Goal: Task Accomplishment & Management: Complete application form

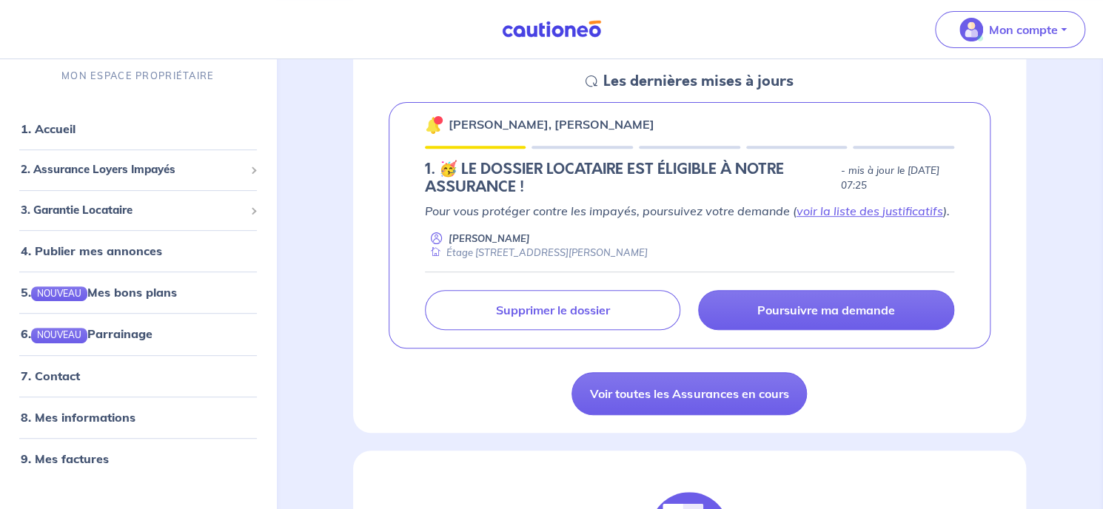
scroll to position [148, 0]
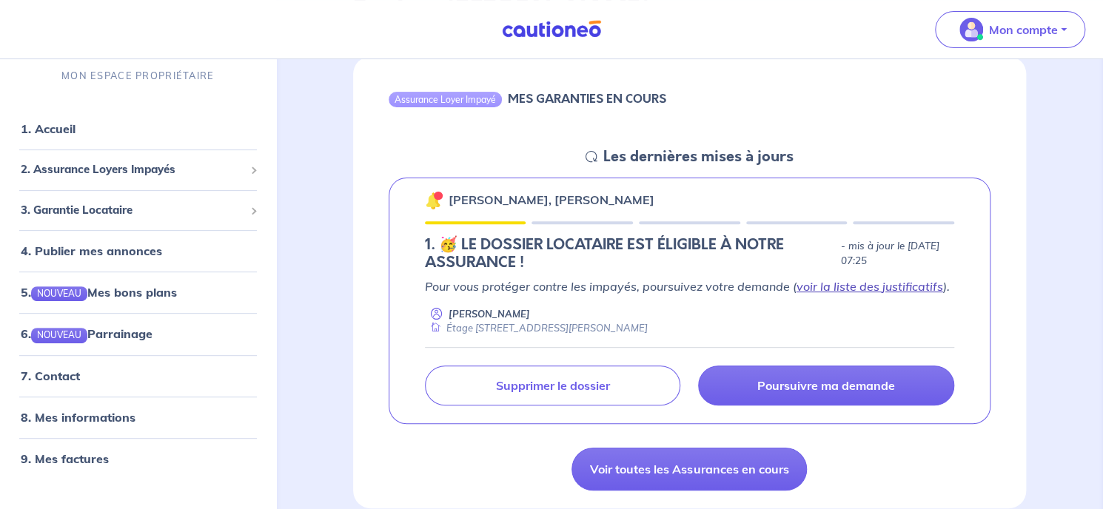
click at [893, 286] on link "voir la liste des justificatifs" at bounding box center [869, 286] width 147 height 15
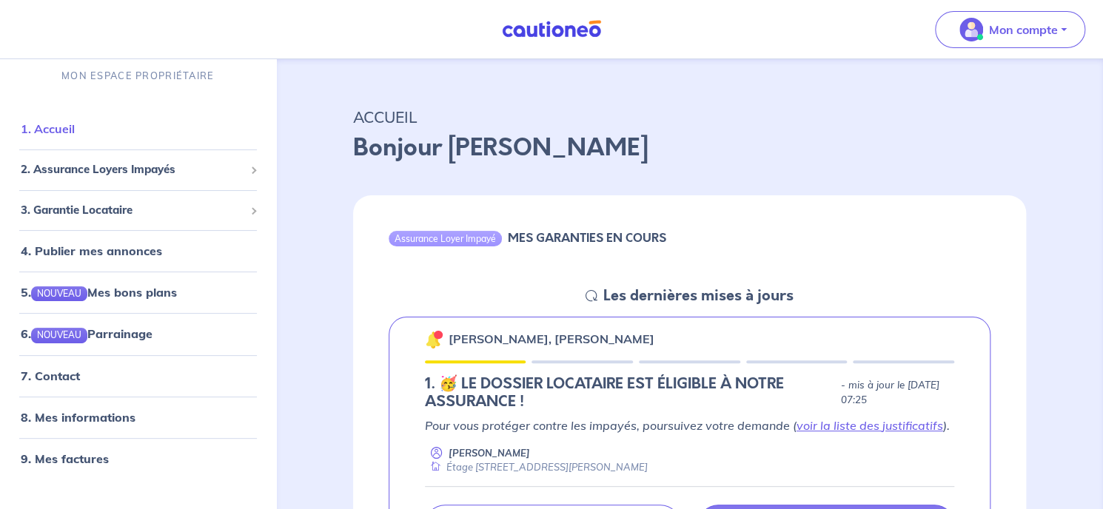
scroll to position [0, 0]
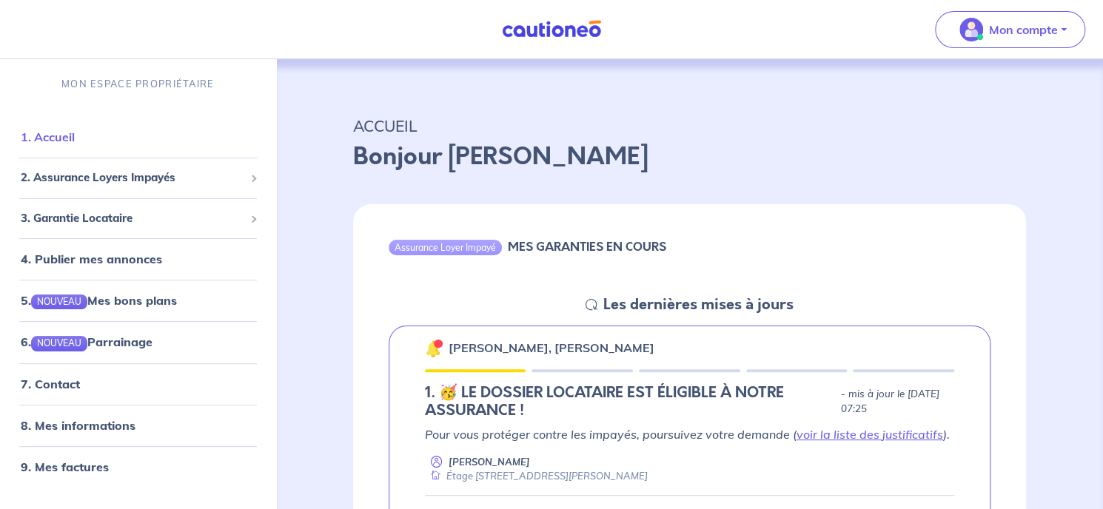
click at [75, 141] on link "1. Accueil" at bounding box center [48, 136] width 54 height 15
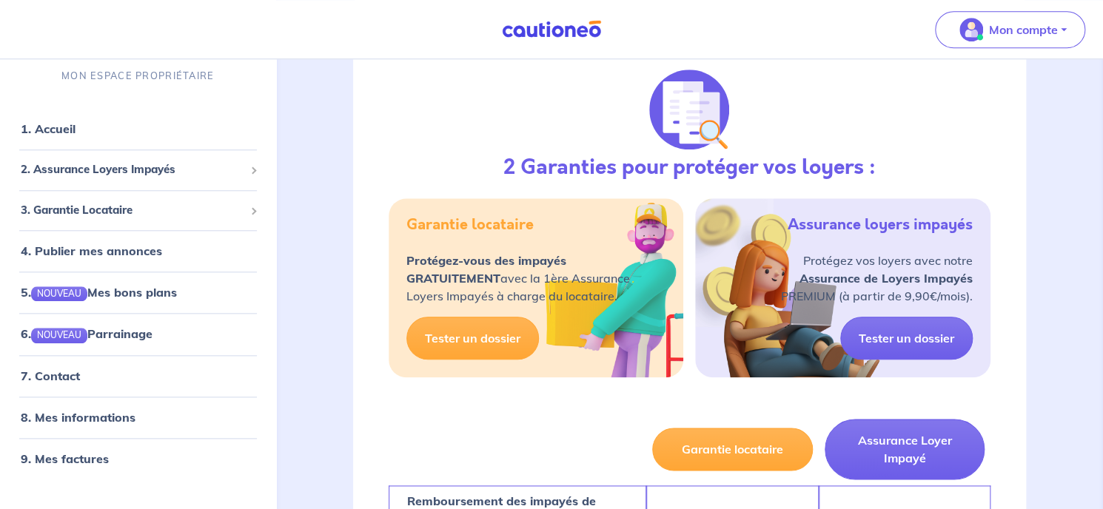
scroll to position [740, 0]
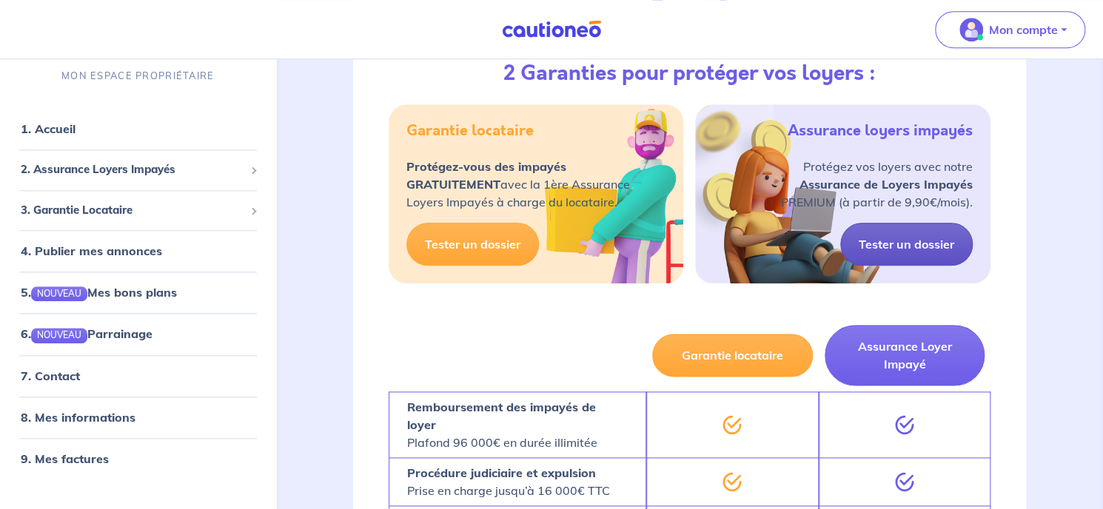
click at [926, 249] on link "Tester un dossier" at bounding box center [906, 244] width 132 height 43
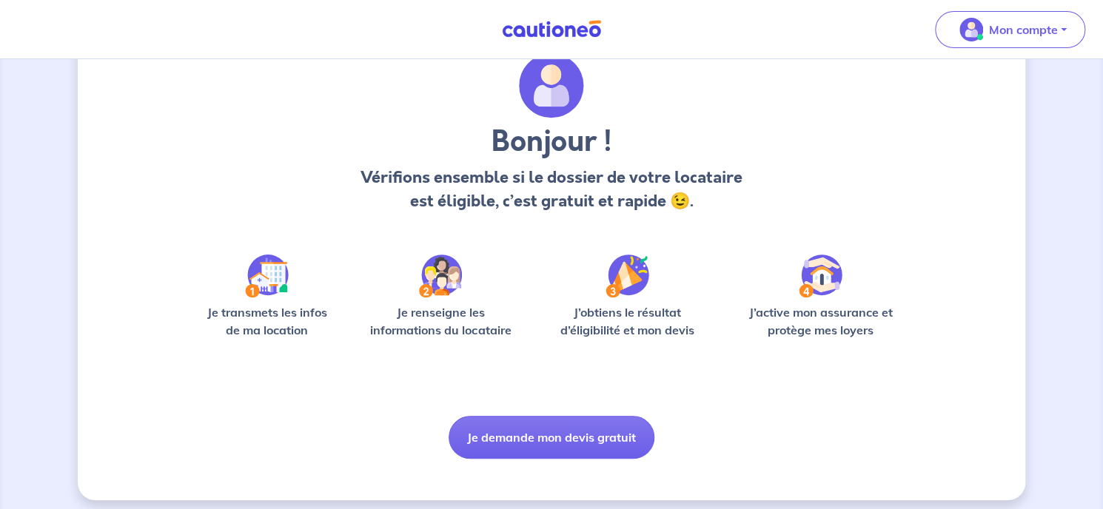
scroll to position [68, 0]
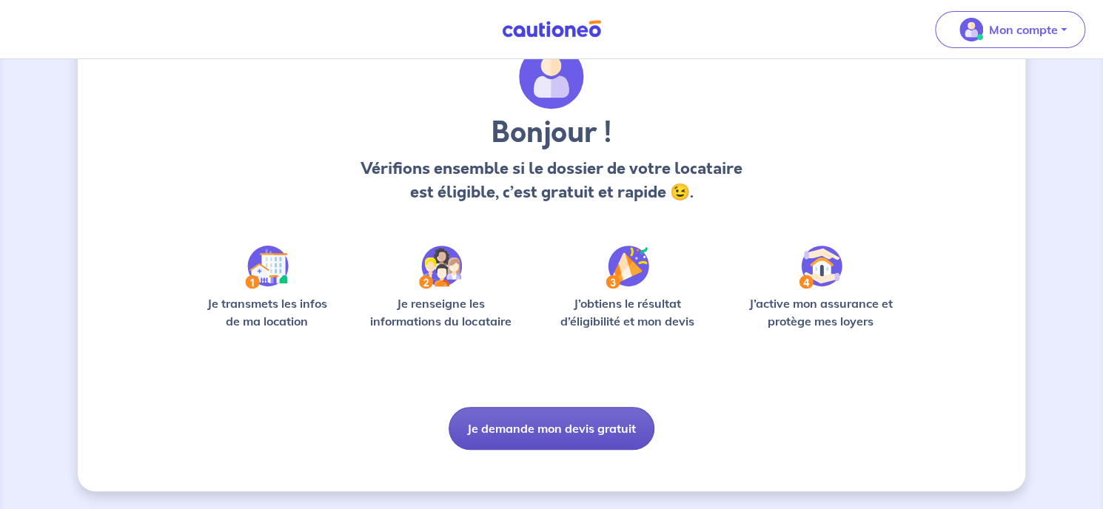
click at [605, 429] on button "Je demande mon devis gratuit" at bounding box center [551, 428] width 206 height 43
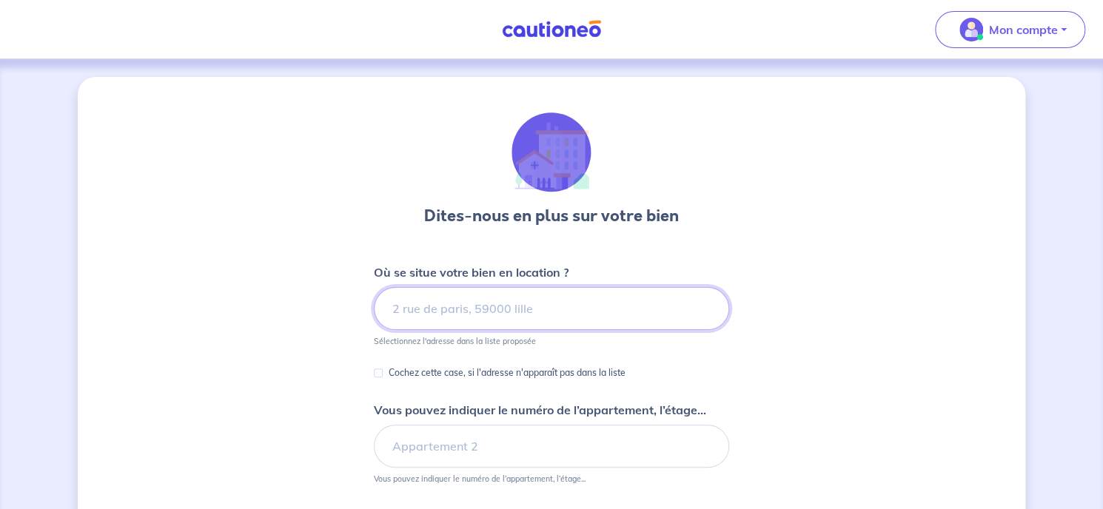
click at [548, 313] on input at bounding box center [551, 308] width 355 height 43
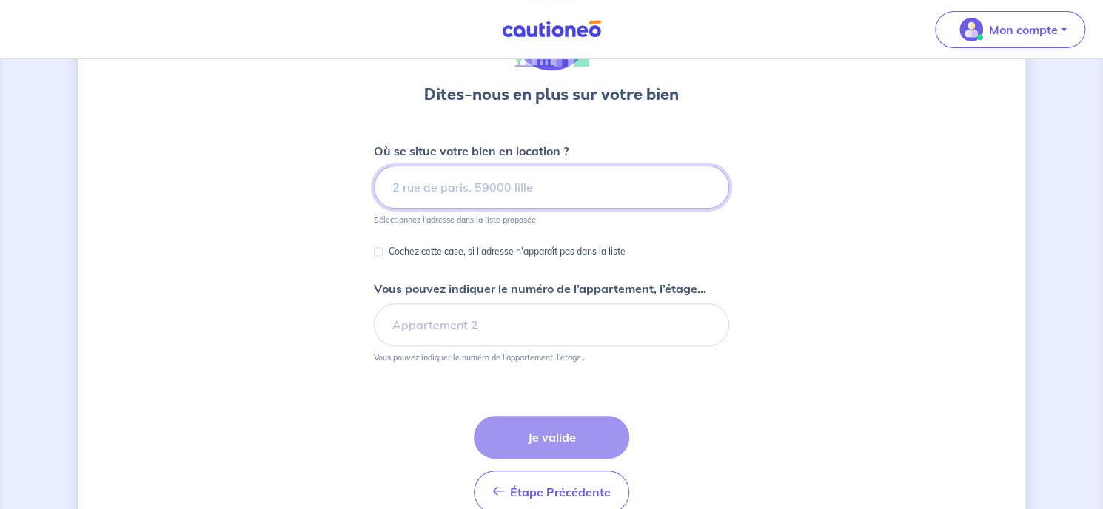
scroll to position [47, 0]
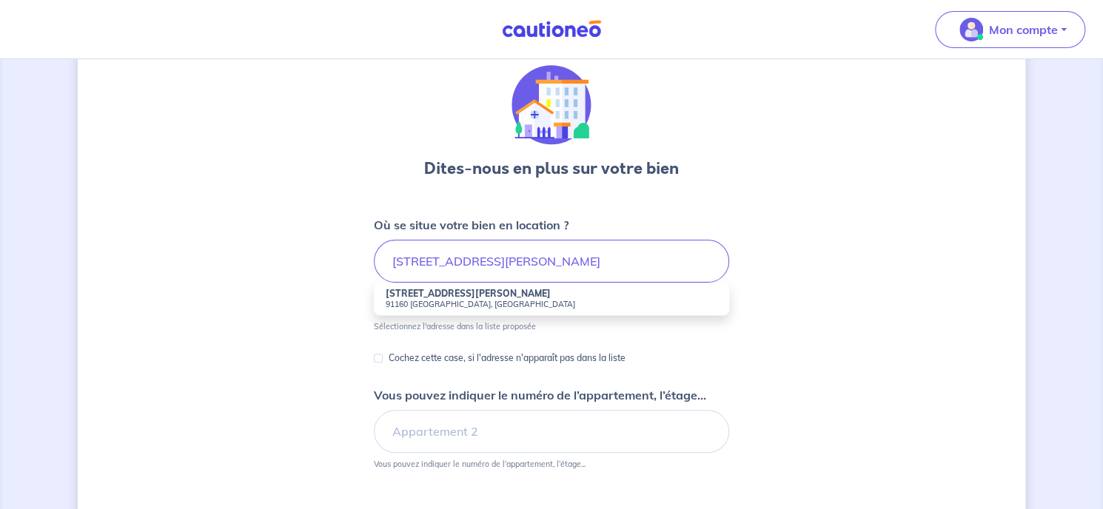
click at [518, 301] on small "91160 [GEOGRAPHIC_DATA], [GEOGRAPHIC_DATA]" at bounding box center [552, 304] width 332 height 10
type input "[STREET_ADDRESS][PERSON_NAME]"
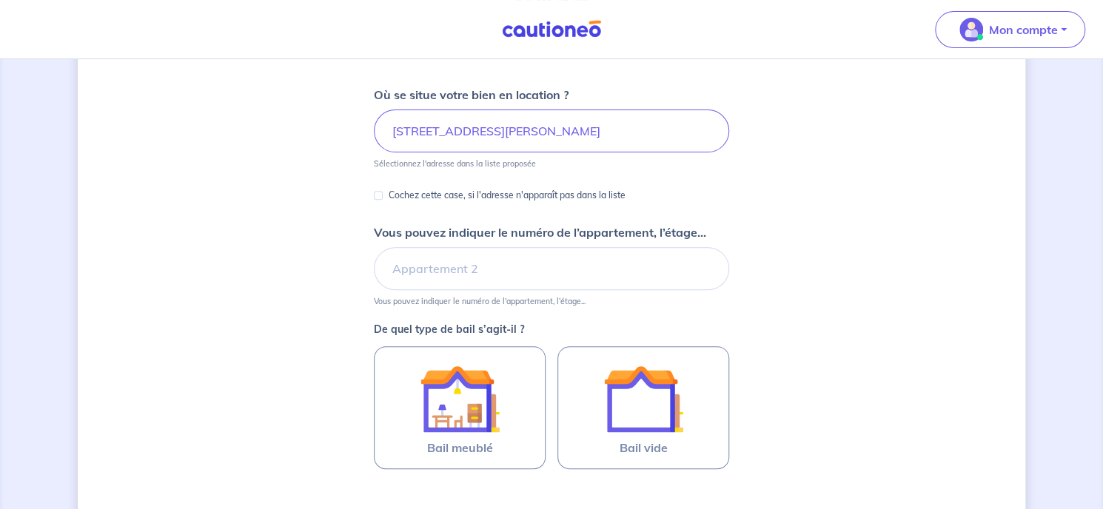
scroll to position [195, 0]
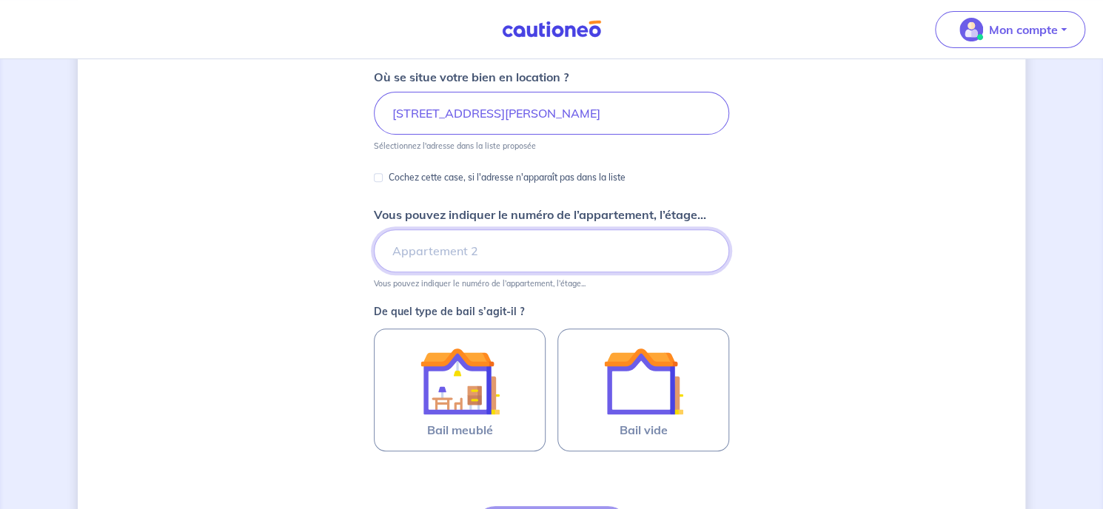
click at [474, 248] on input "Vous pouvez indiquer le numéro de l’appartement, l’étage..." at bounding box center [551, 250] width 355 height 43
type input "a"
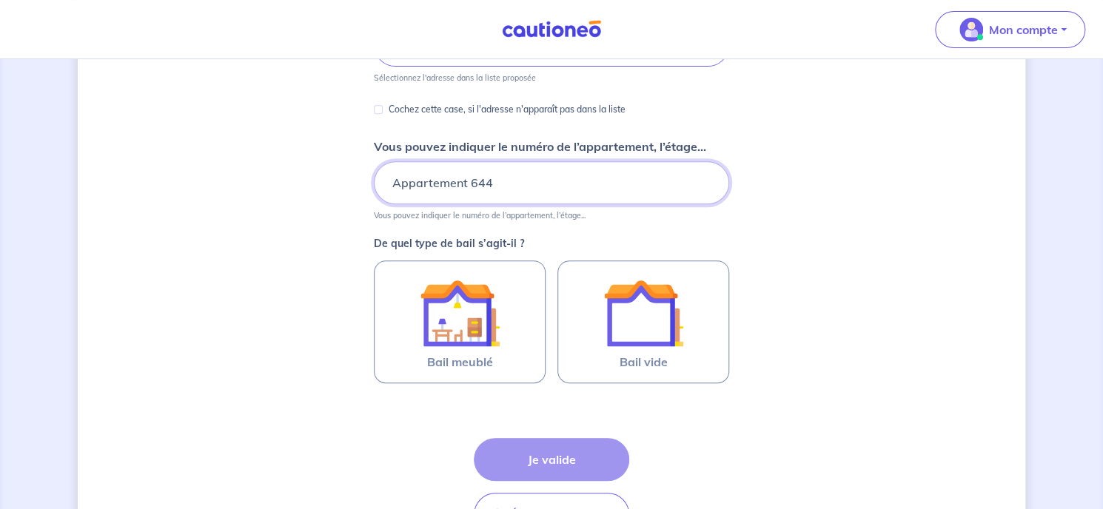
scroll to position [343, 0]
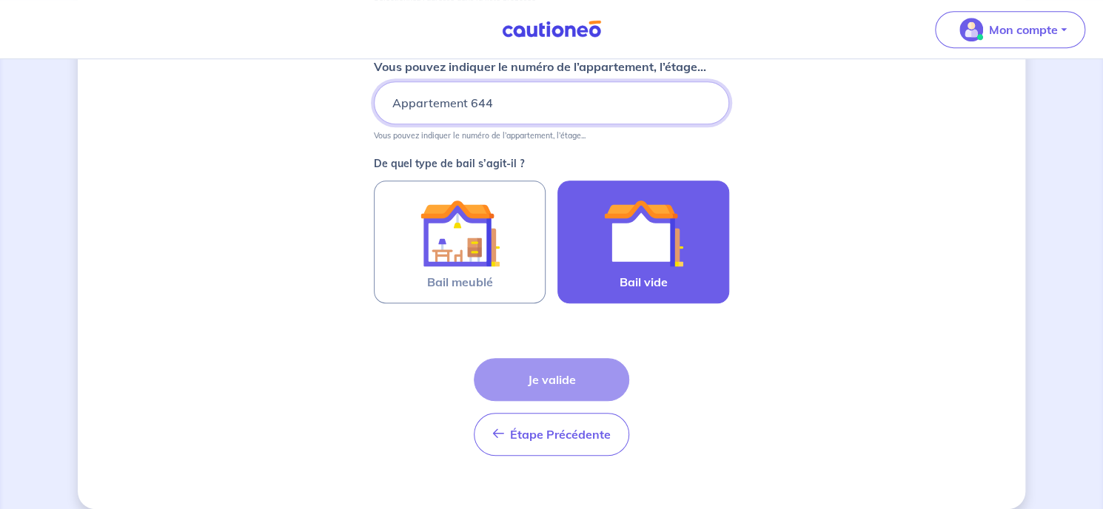
type input "Appartement 644"
click at [678, 253] on img at bounding box center [643, 233] width 80 height 80
click at [0, 0] on input "Bail vide" at bounding box center [0, 0] width 0 height 0
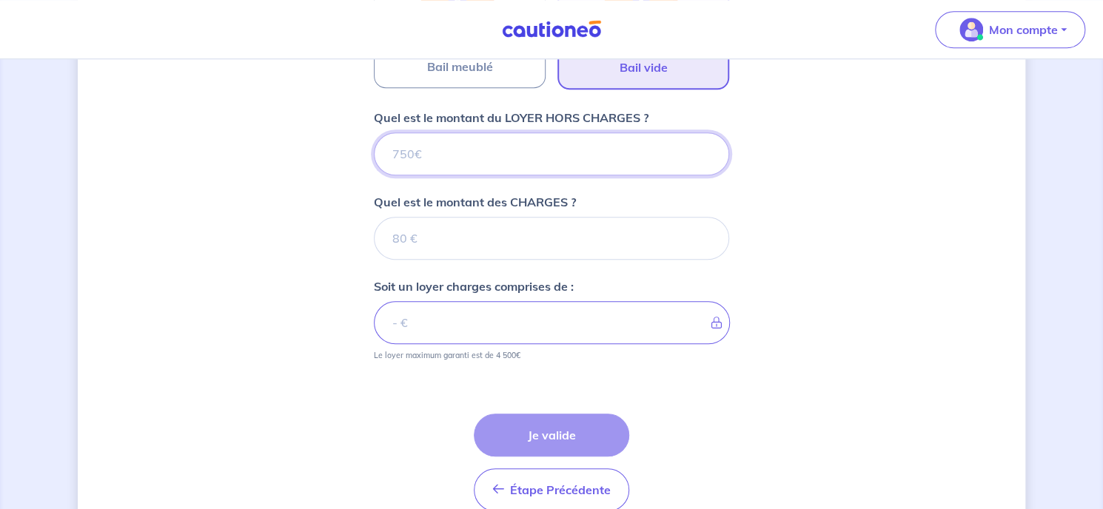
scroll to position [481, 0]
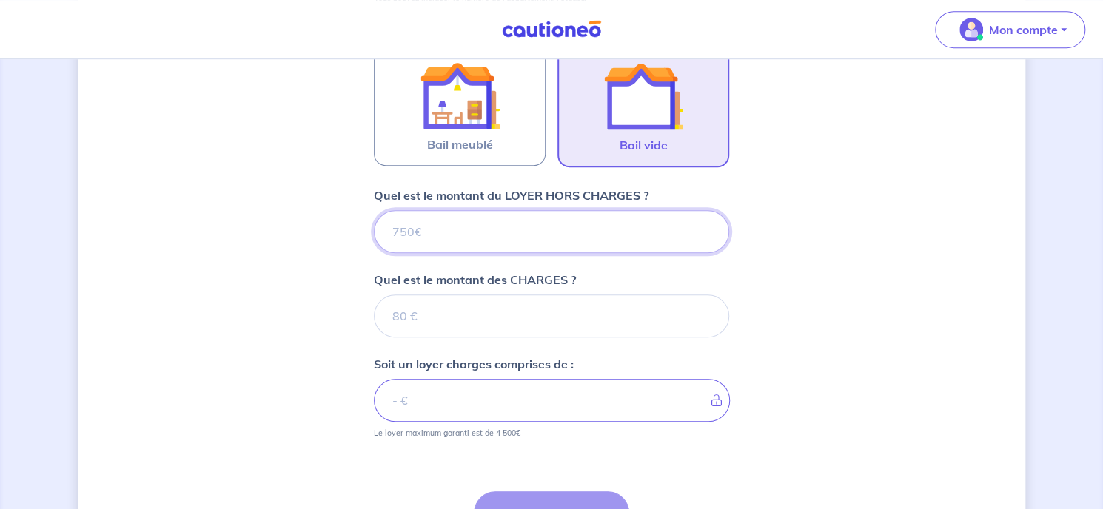
click at [474, 240] on input "Quel est le montant du LOYER HORS CHARGES ?" at bounding box center [551, 231] width 355 height 43
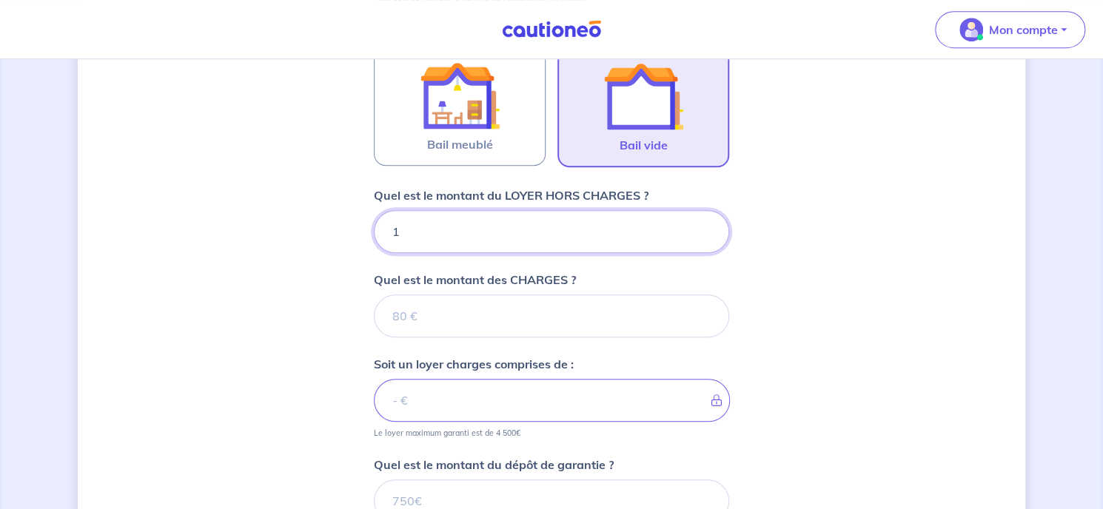
type input "10"
type input "1020"
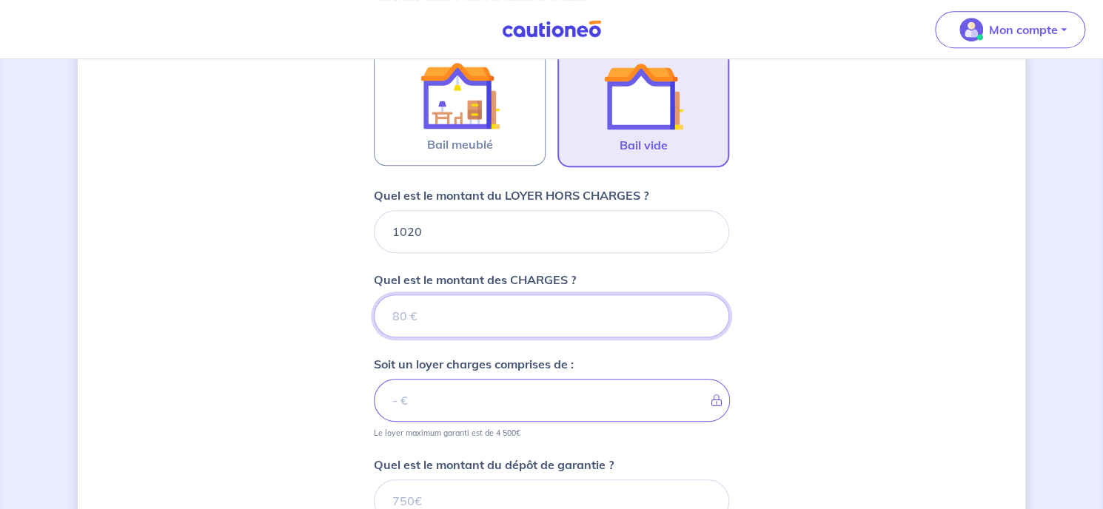
click at [474, 317] on input "Quel est le montant des CHARGES ?" at bounding box center [551, 316] width 355 height 43
type input "1"
type input "1021"
type input "160"
type input "1180"
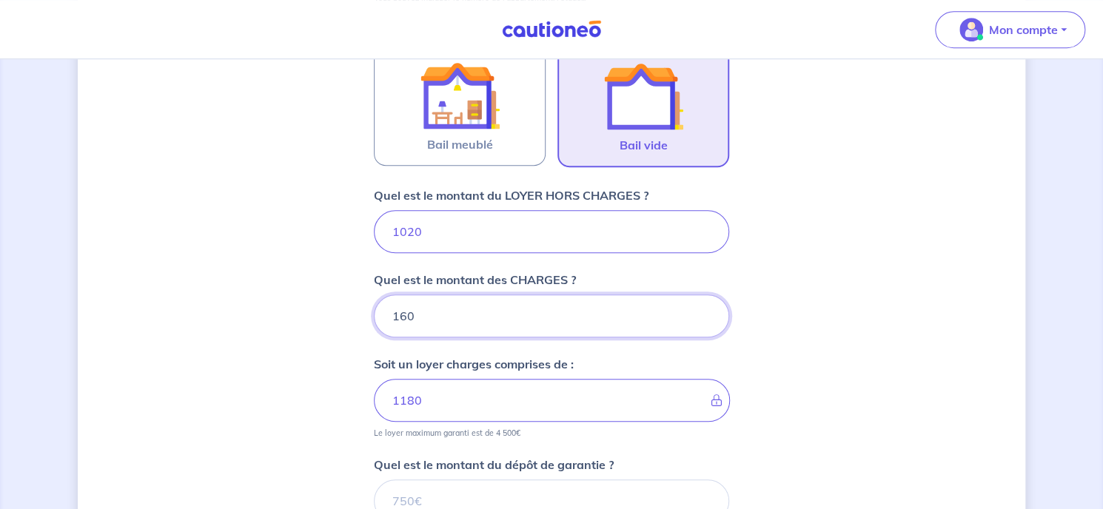
type input "160"
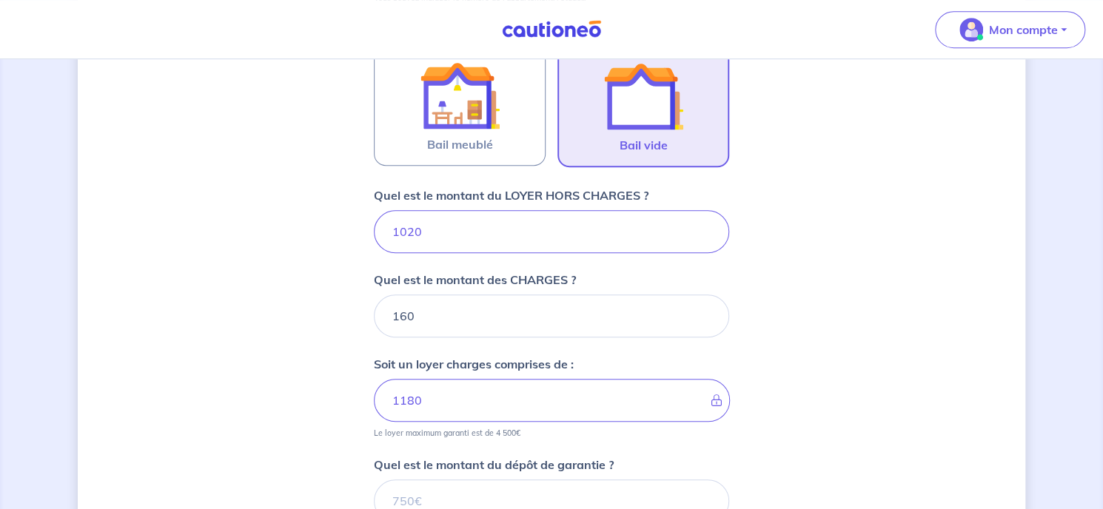
click at [261, 376] on div "Dites-nous en plus sur votre bien Où se situe votre bien en location ? [STREET_…" at bounding box center [551, 169] width 947 height 1147
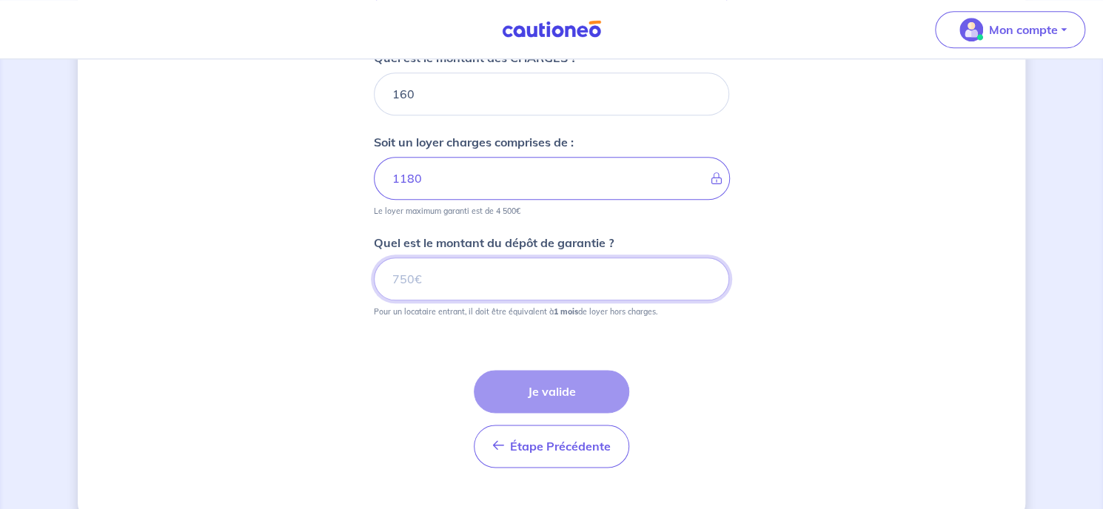
click at [405, 289] on input "Quel est le montant du dépôt de garantie ?" at bounding box center [551, 279] width 355 height 43
type input "1020"
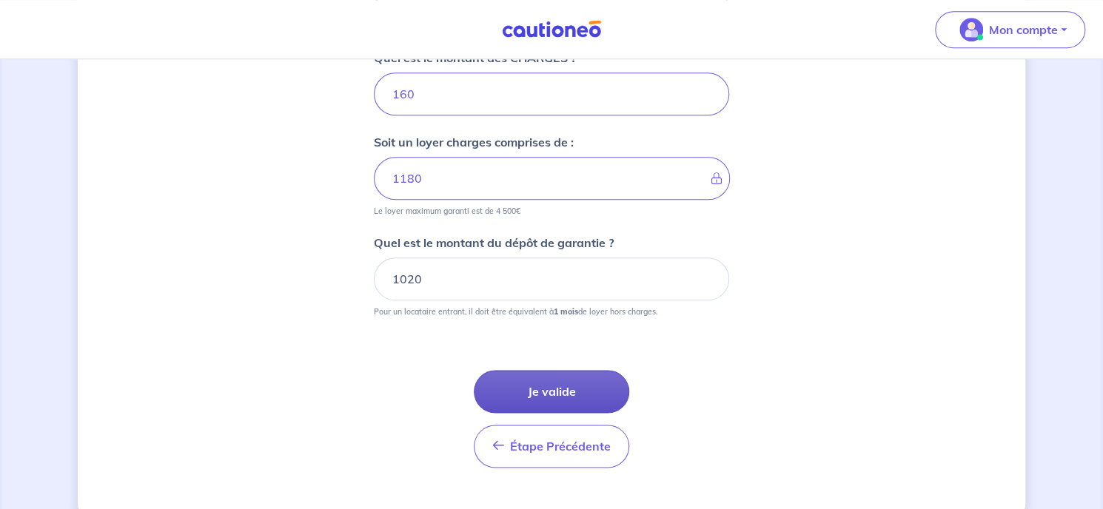
click at [567, 392] on button "Je valide" at bounding box center [551, 391] width 155 height 43
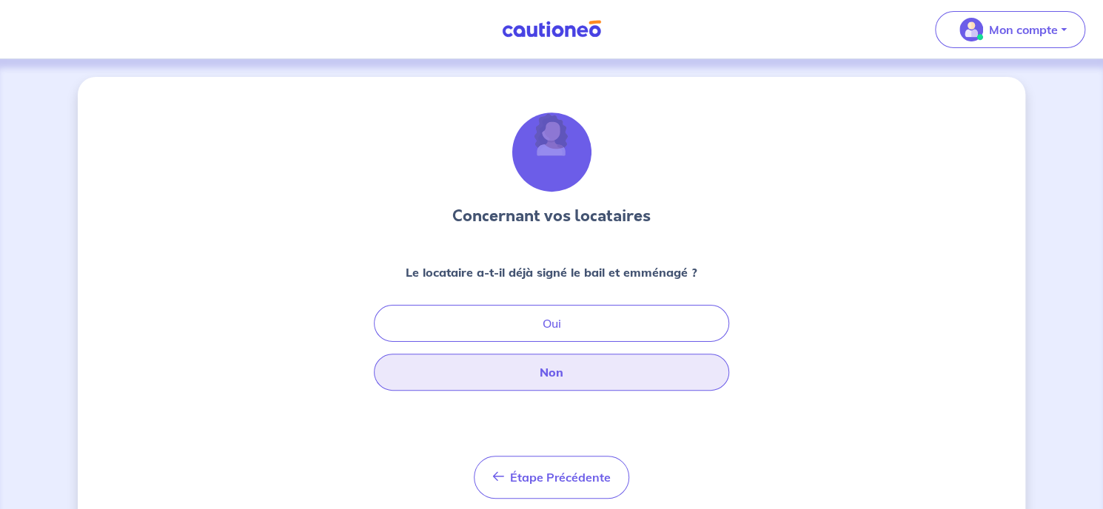
click at [559, 372] on button "Non" at bounding box center [551, 372] width 355 height 37
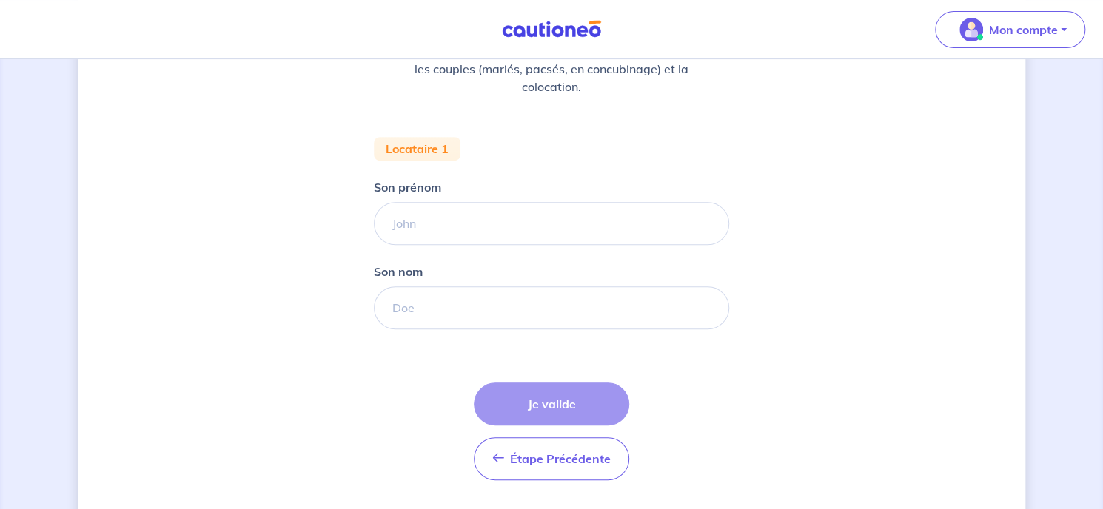
scroll to position [222, 0]
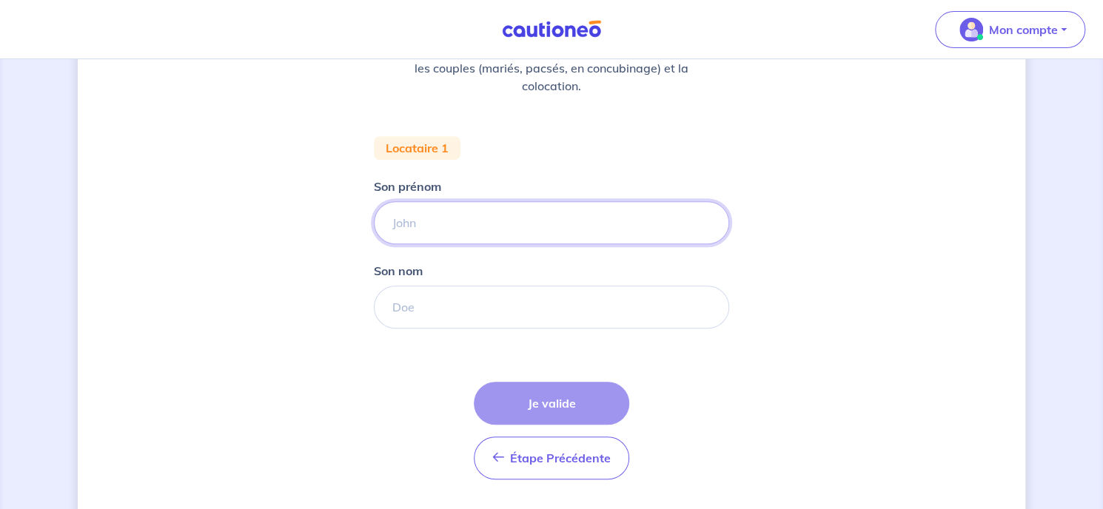
click at [460, 218] on input "Son prénom" at bounding box center [551, 222] width 355 height 43
type input "[PERSON_NAME]"
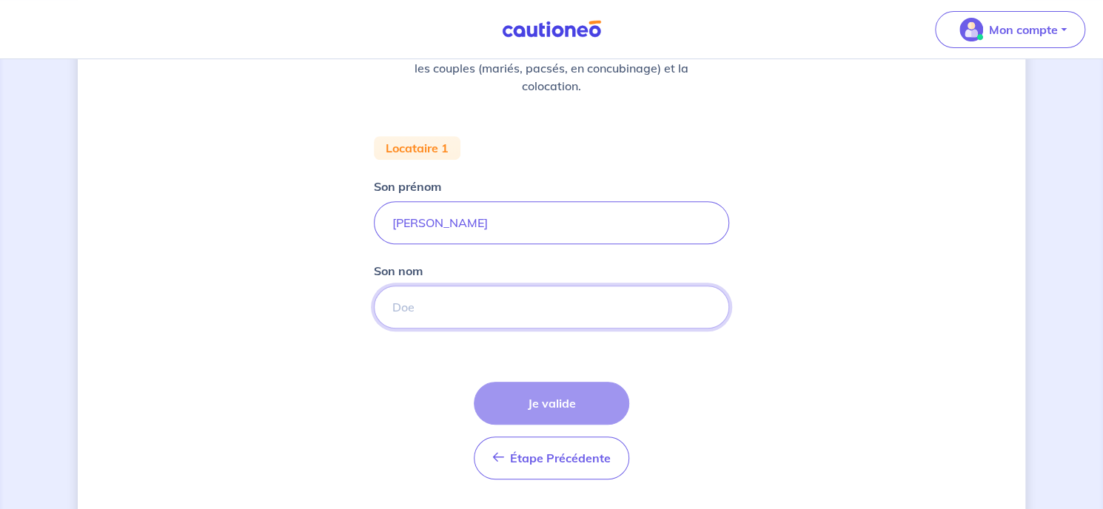
click at [511, 302] on input "Son nom" at bounding box center [551, 307] width 355 height 43
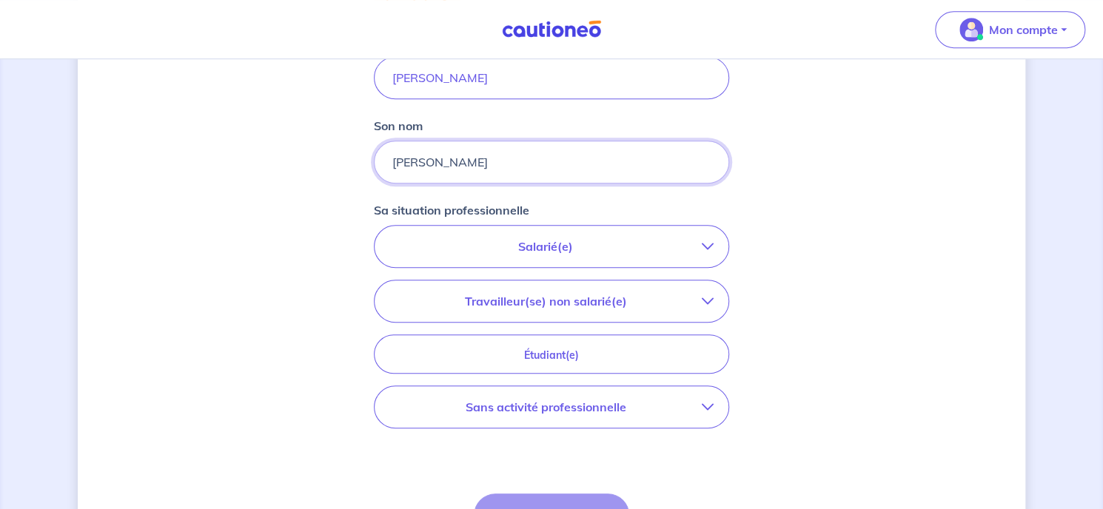
scroll to position [370, 0]
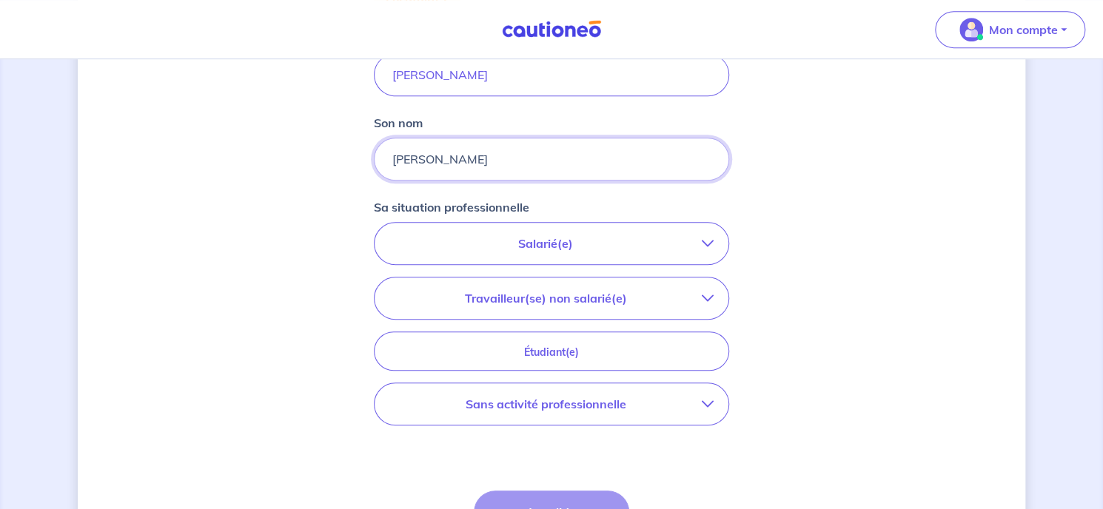
type input "[PERSON_NAME]"
click at [576, 243] on p "Salarié(e)" at bounding box center [545, 244] width 312 height 18
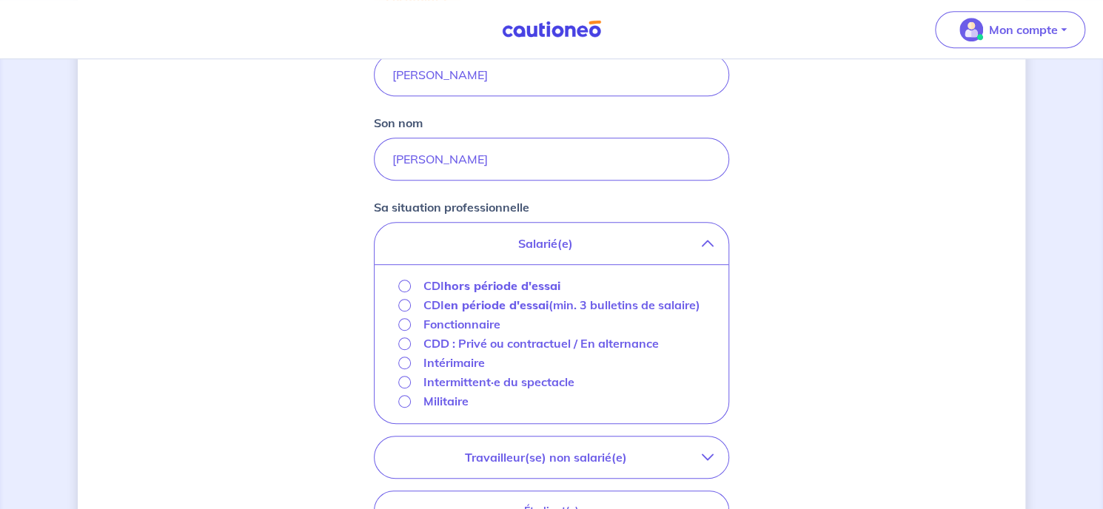
click at [396, 280] on div "CDI hors période d'essai" at bounding box center [551, 286] width 330 height 19
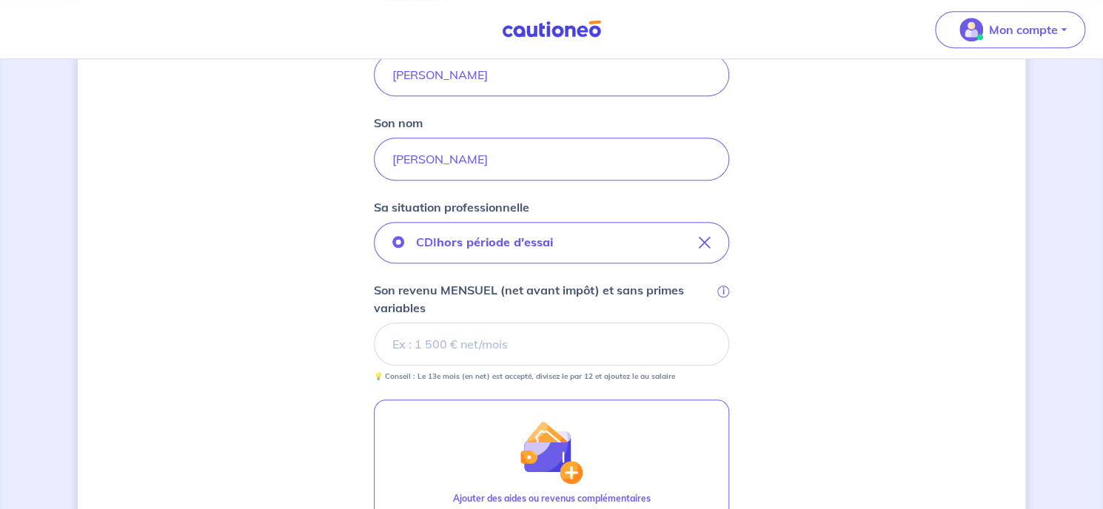
click at [477, 343] on input "Son revenu MENSUEL (net avant impôt) et sans primes variables i" at bounding box center [551, 344] width 355 height 43
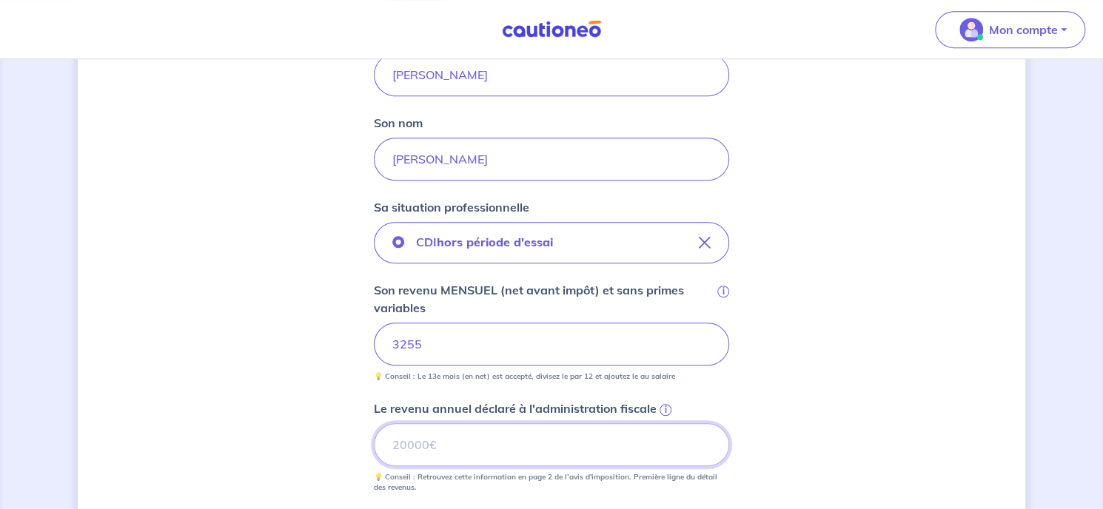
click at [502, 448] on input "Le revenu annuel déclaré à l'administration fiscale i" at bounding box center [551, 444] width 355 height 43
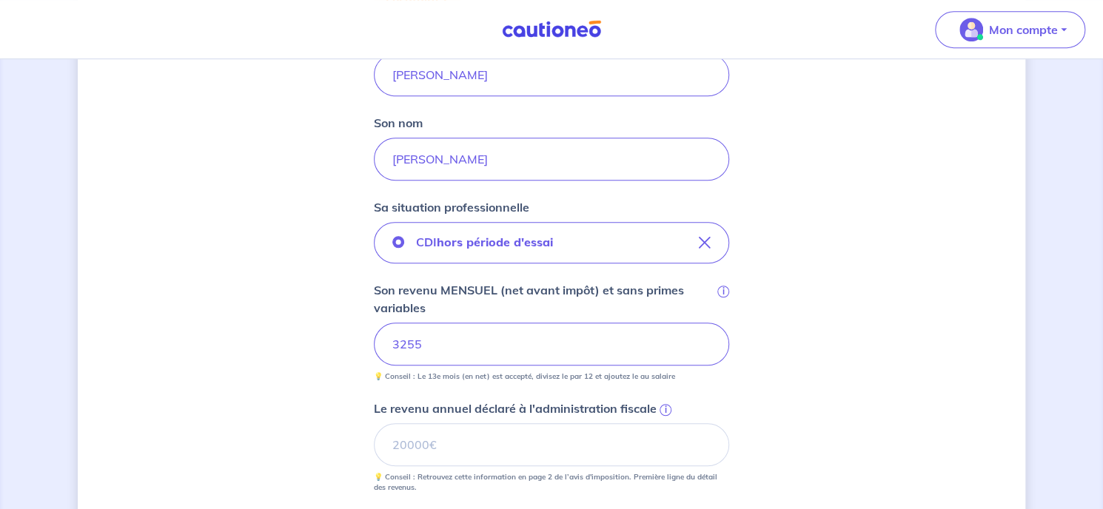
click at [434, 420] on div "Le revenu annuel déclaré à l'administration fiscale i 💡 Conseil : Retrouvez cet…" at bounding box center [551, 446] width 355 height 93
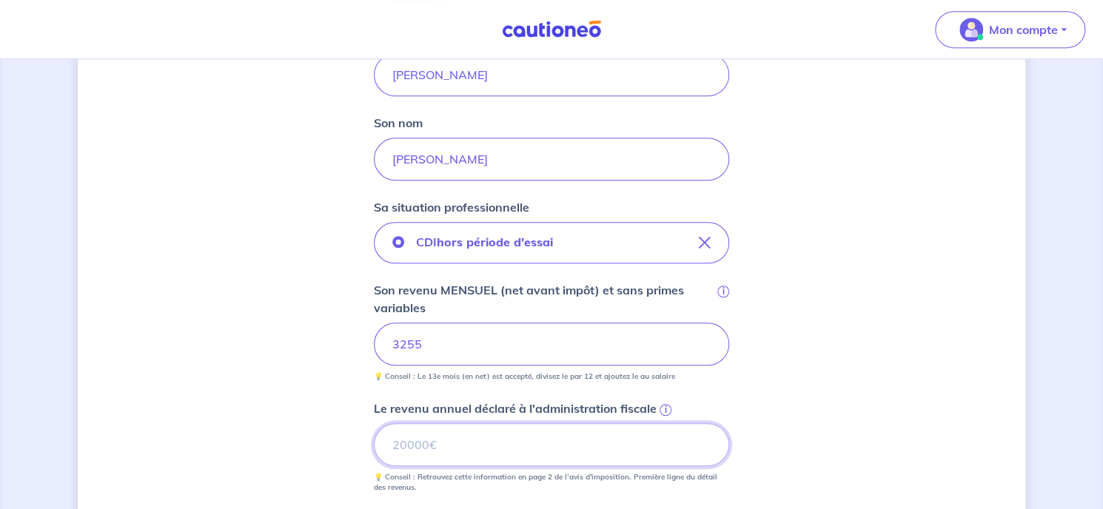
click at [391, 440] on input "Le revenu annuel déclaré à l'administration fiscale i" at bounding box center [551, 444] width 355 height 43
type input "40982"
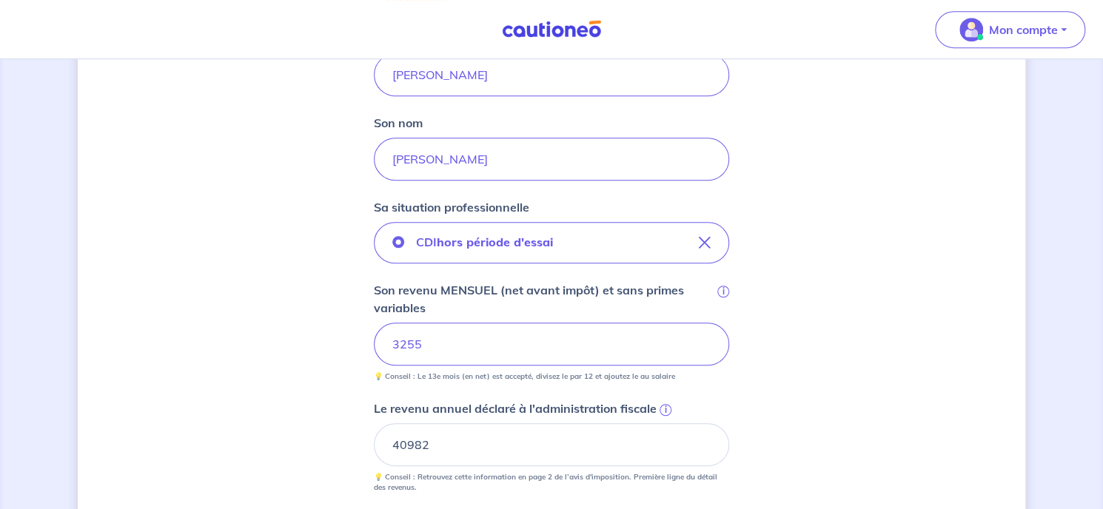
click at [810, 342] on div "Concernant vos locataires 💡 Pour info : nous acceptons les personnes seules, le…" at bounding box center [551, 285] width 947 height 1156
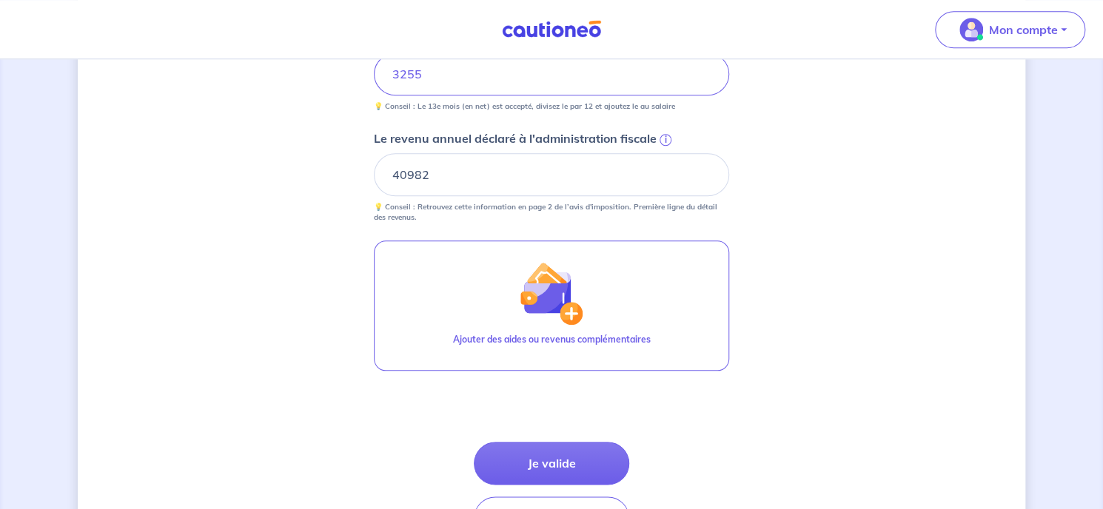
scroll to position [666, 0]
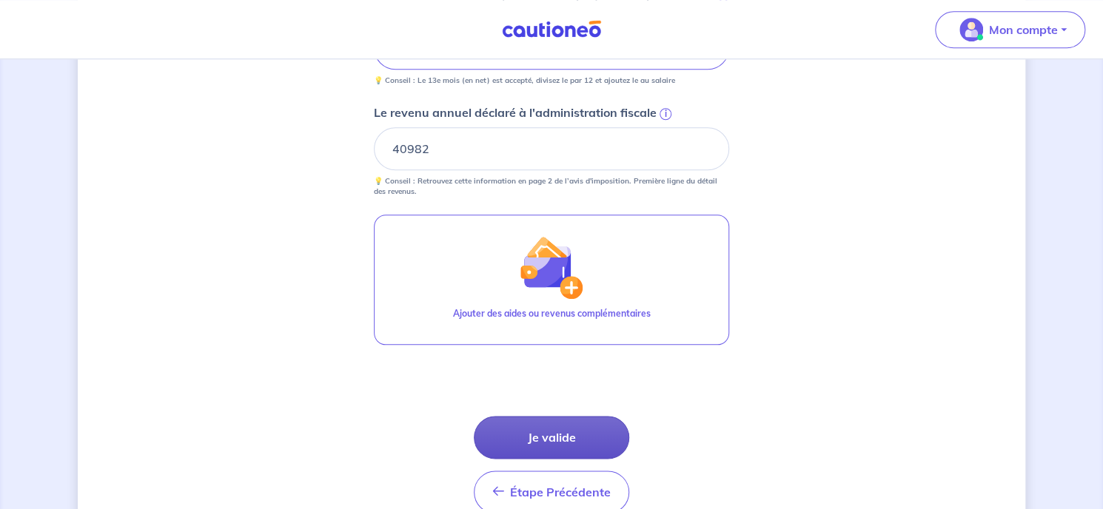
click at [539, 437] on button "Je valide" at bounding box center [551, 437] width 155 height 43
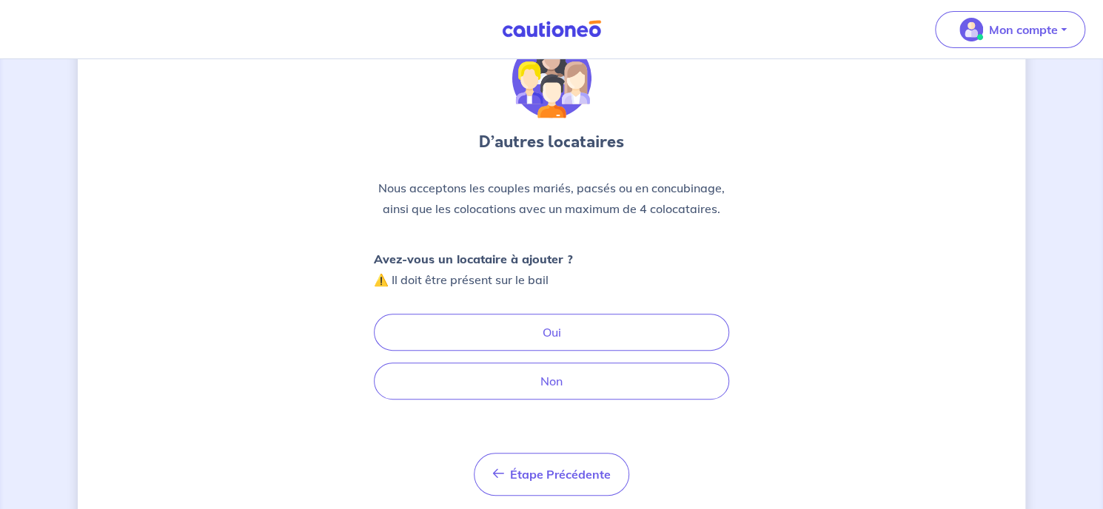
scroll to position [118, 0]
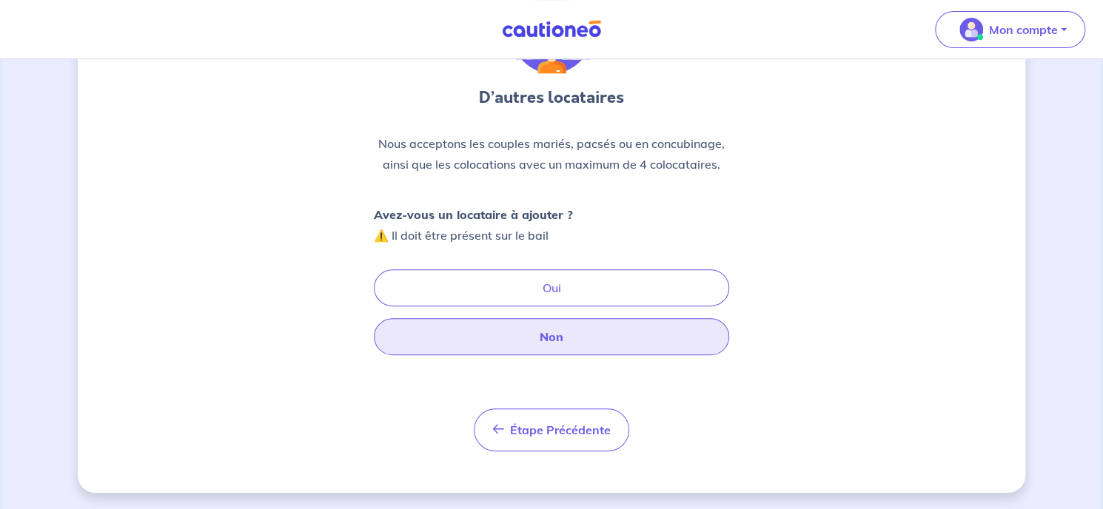
click at [571, 334] on button "Non" at bounding box center [551, 336] width 355 height 37
